Goal: Information Seeking & Learning: Learn about a topic

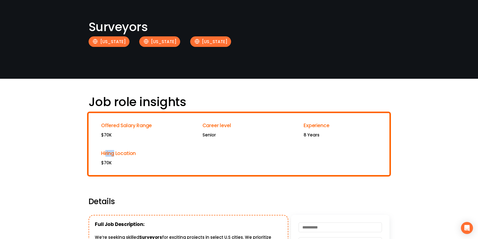
drag, startPoint x: 105, startPoint y: 153, endPoint x: 114, endPoint y: 153, distance: 8.5
click at [114, 153] on span "Hiring Location" at bounding box center [118, 153] width 35 height 7
drag, startPoint x: 120, startPoint y: 154, endPoint x: 129, endPoint y: 153, distance: 8.5
click at [129, 153] on span "Hiring Location" at bounding box center [118, 153] width 35 height 7
drag, startPoint x: 94, startPoint y: 117, endPoint x: 457, endPoint y: 141, distance: 363.6
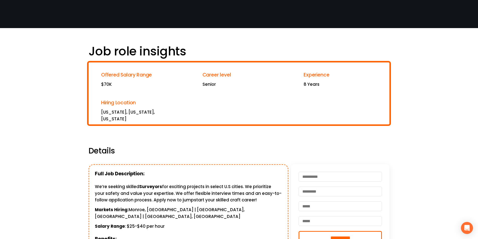
scroll to position [50, 0]
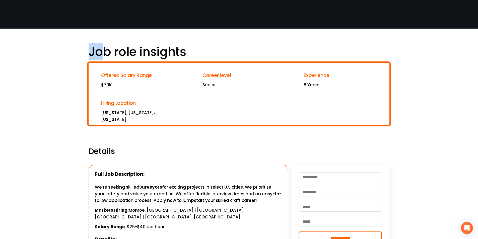
drag, startPoint x: 81, startPoint y: 48, endPoint x: 100, endPoint y: 51, distance: 19.2
drag, startPoint x: 152, startPoint y: 54, endPoint x: 148, endPoint y: 53, distance: 4.1
click at [152, 54] on h1 "Job role insights" at bounding box center [144, 51] width 111 height 15
drag, startPoint x: 144, startPoint y: 51, endPoint x: 181, endPoint y: 49, distance: 36.4
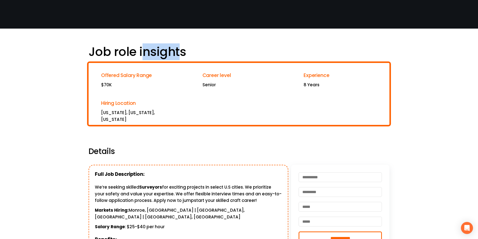
click at [181, 49] on h1 "Job role insights" at bounding box center [144, 51] width 111 height 15
click at [171, 126] on div at bounding box center [239, 93] width 304 height 65
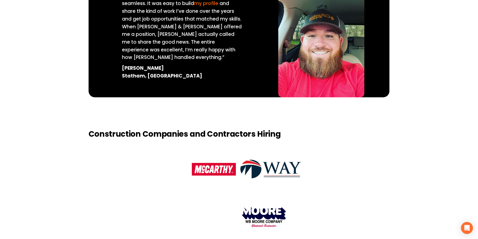
scroll to position [575, 0]
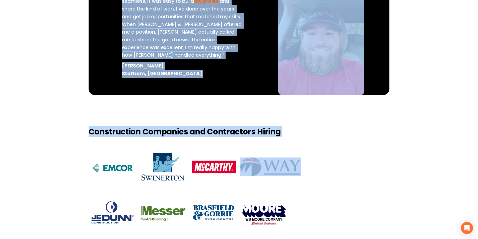
drag, startPoint x: 333, startPoint y: 196, endPoint x: 71, endPoint y: 28, distance: 310.9
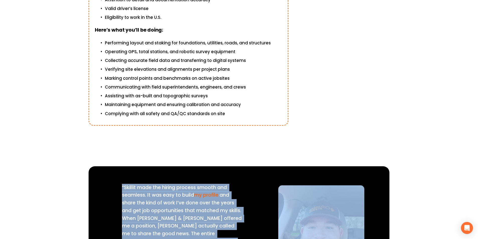
scroll to position [374, 0]
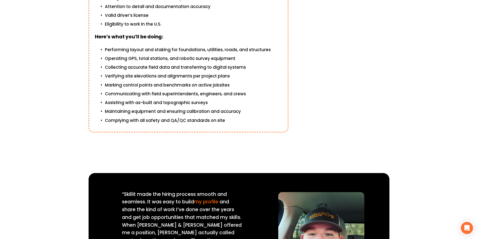
click at [260, 148] on div "“Skillit made the hiring process smooth and seamless. It was easy to build my p…" at bounding box center [239, 229] width 478 height 163
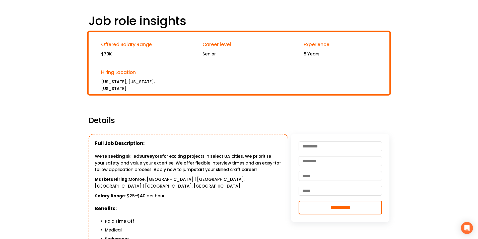
scroll to position [0, 0]
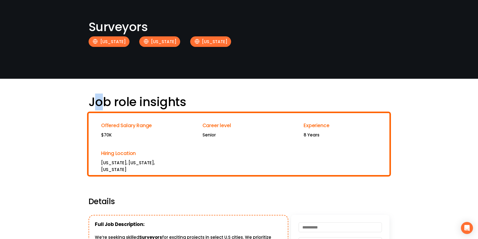
drag, startPoint x: 97, startPoint y: 100, endPoint x: 101, endPoint y: 100, distance: 4.8
click at [101, 100] on h1 "Job role insights" at bounding box center [144, 102] width 111 height 15
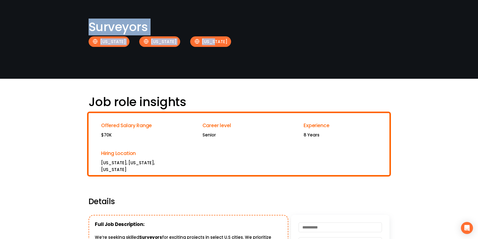
drag, startPoint x: 88, startPoint y: 26, endPoint x: 230, endPoint y: 46, distance: 143.3
click at [230, 46] on div "Surveyors California New York Texas" at bounding box center [239, 40] width 478 height 40
click at [164, 54] on div "Surveyors California New York Texas" at bounding box center [239, 40] width 478 height 40
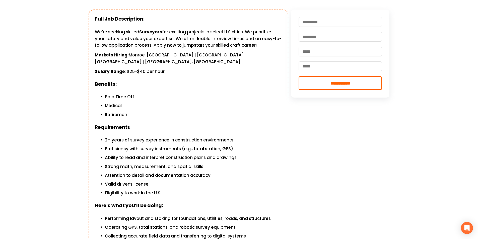
scroll to position [226, 0]
